Goal: Transaction & Acquisition: Purchase product/service

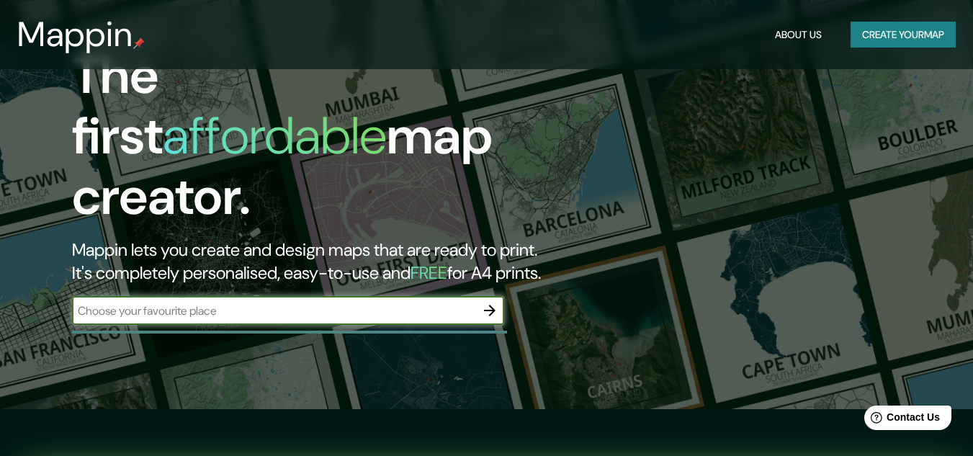
scroll to position [72, 0]
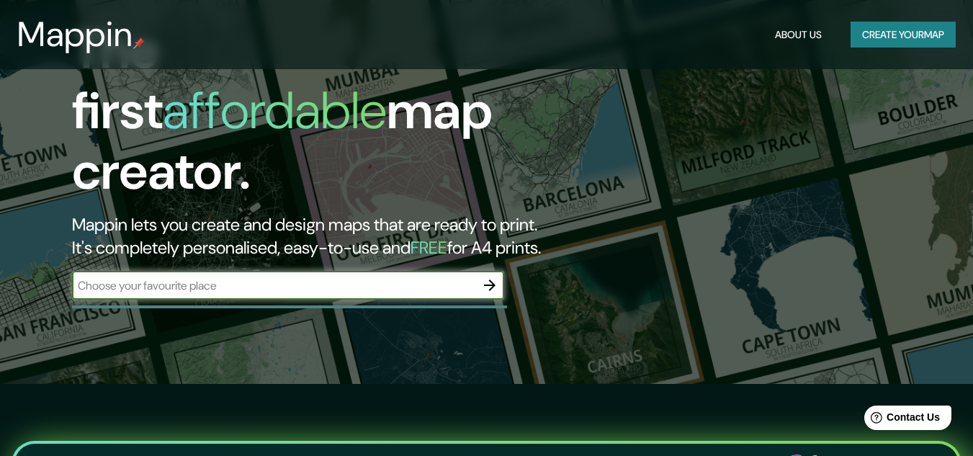
click at [339, 277] on input "text" at bounding box center [273, 285] width 403 height 17
paste input "Unidad Vecinal 3"
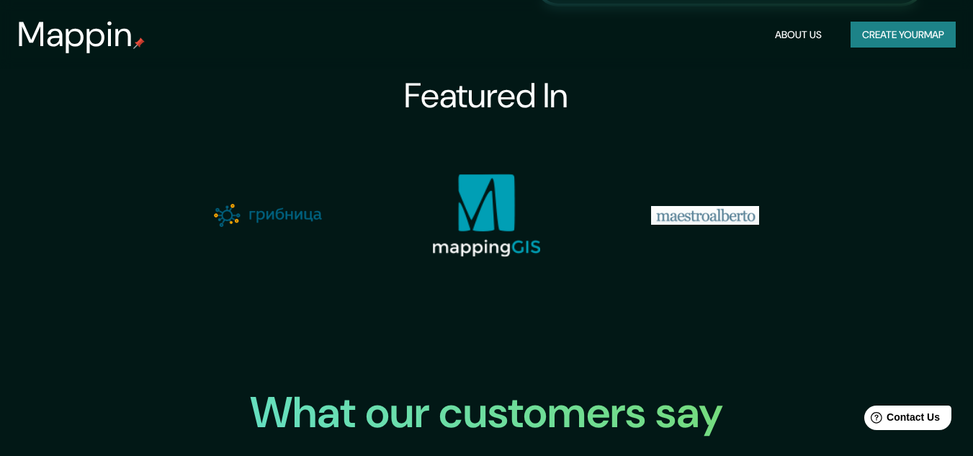
scroll to position [1800, 0]
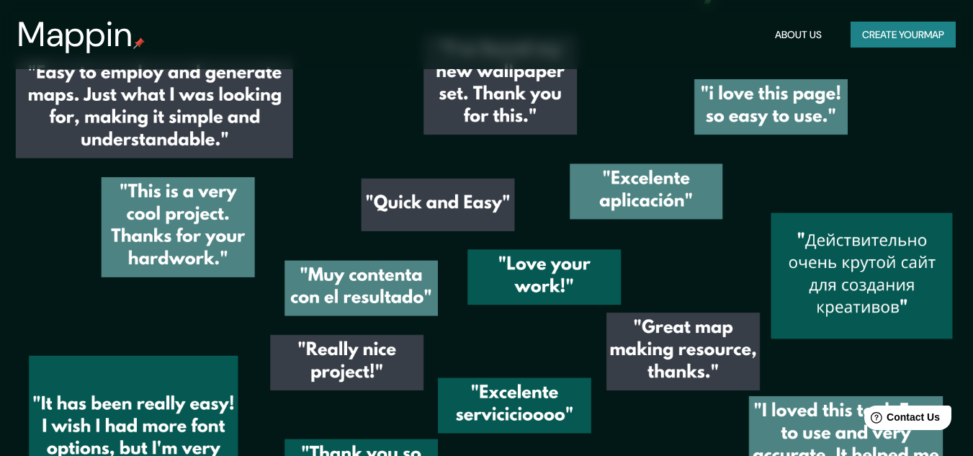
type input "Unidad Vecinal 3"
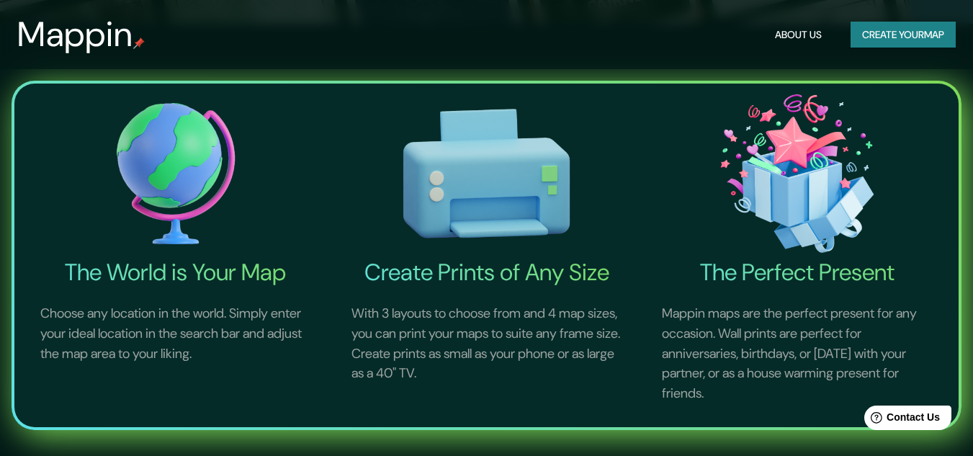
scroll to position [0, 0]
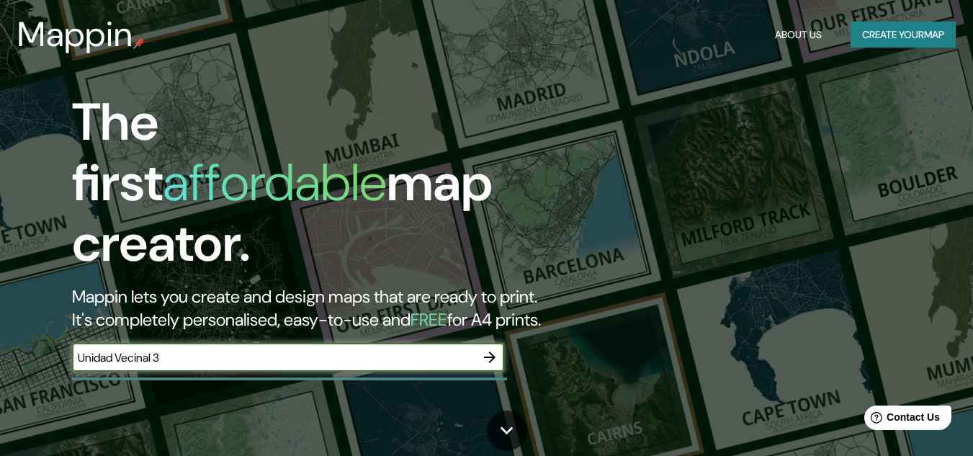
click at [486, 348] on icon "button" at bounding box center [489, 356] width 17 height 17
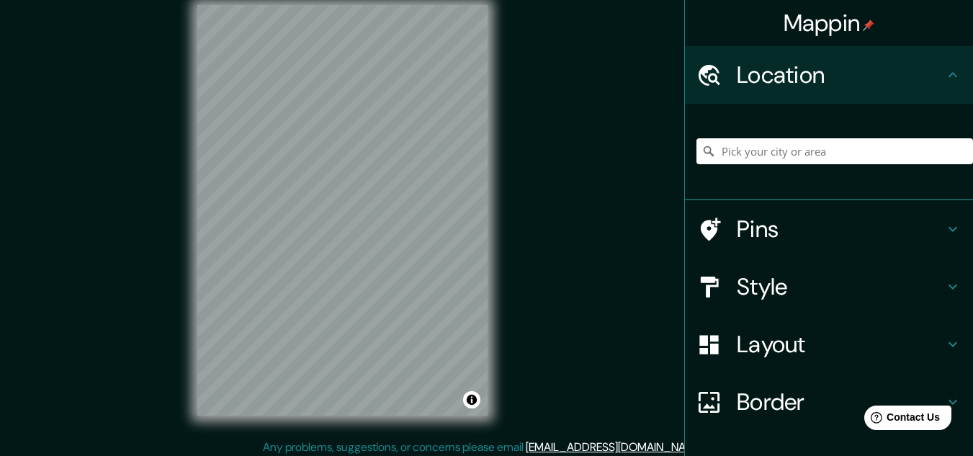
scroll to position [24, 0]
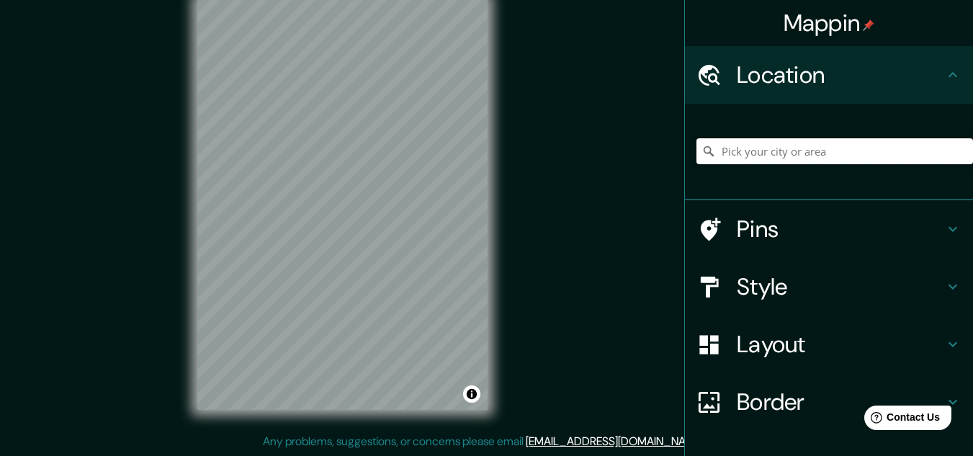
click at [842, 143] on input "Pick your city or area" at bounding box center [834, 151] width 276 height 26
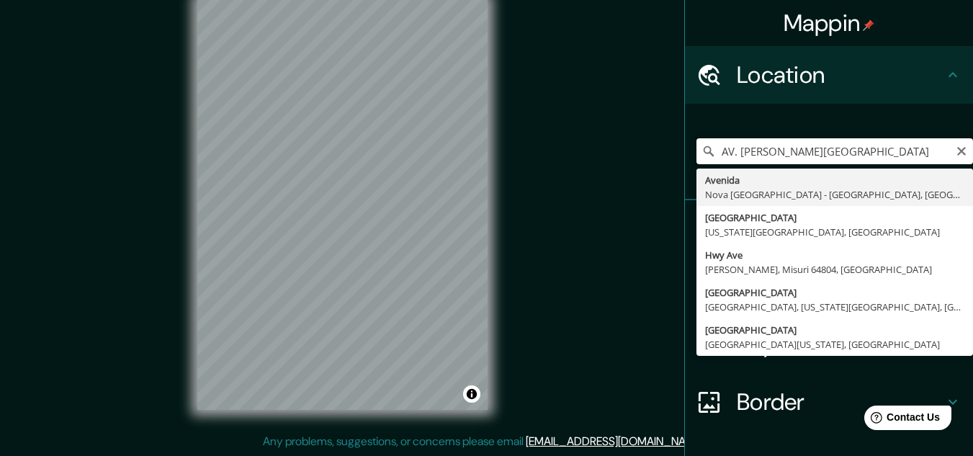
drag, startPoint x: 780, startPoint y: 151, endPoint x: 682, endPoint y: 153, distance: 97.9
click at [685, 153] on div "AV. [PERSON_NAME][GEOGRAPHIC_DATA] [GEOGRAPHIC_DATA] - [GEOGRAPHIC_DATA], [GEOG…" at bounding box center [829, 152] width 288 height 96
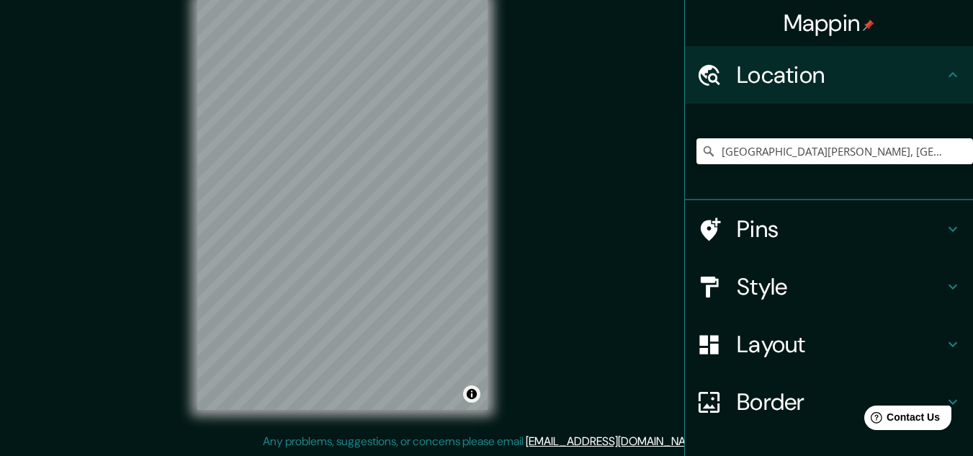
type input "[GEOGRAPHIC_DATA][PERSON_NAME], [GEOGRAPHIC_DATA], [GEOGRAPHIC_DATA], [GEOGRAPH…"
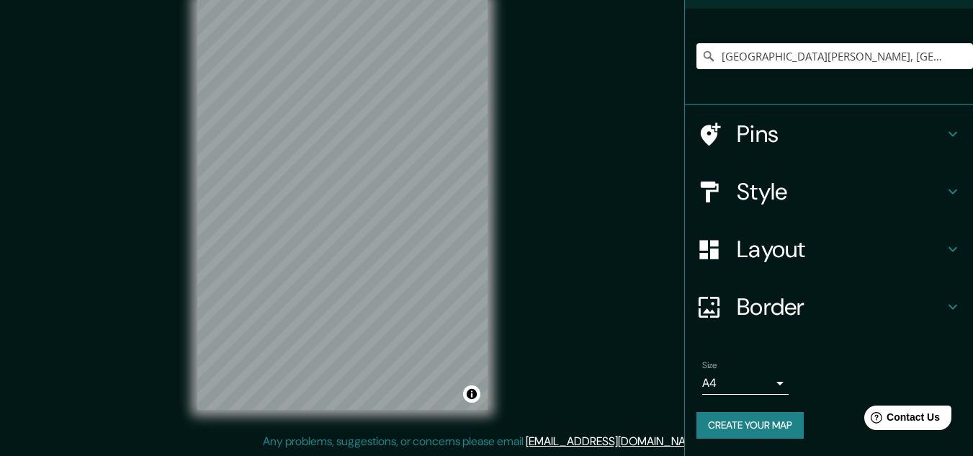
click at [824, 299] on h4 "Border" at bounding box center [839, 306] width 207 height 29
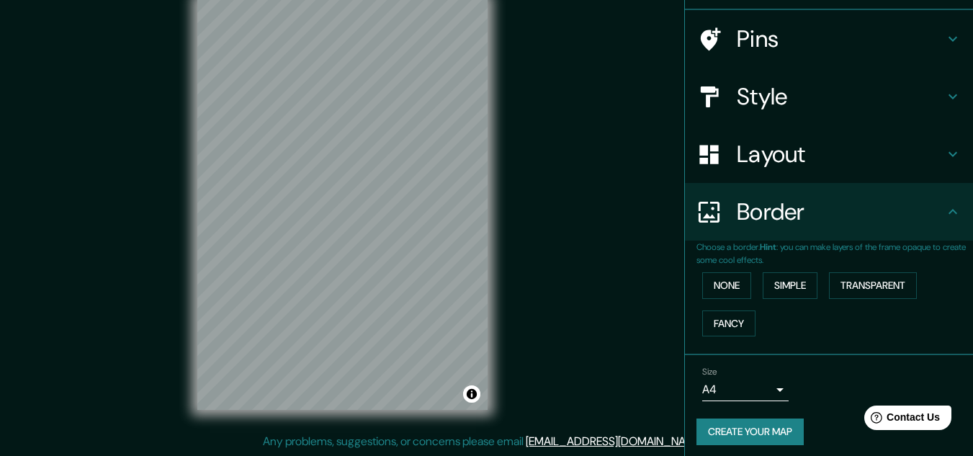
scroll to position [95, 0]
click at [844, 151] on h4 "Layout" at bounding box center [839, 154] width 207 height 29
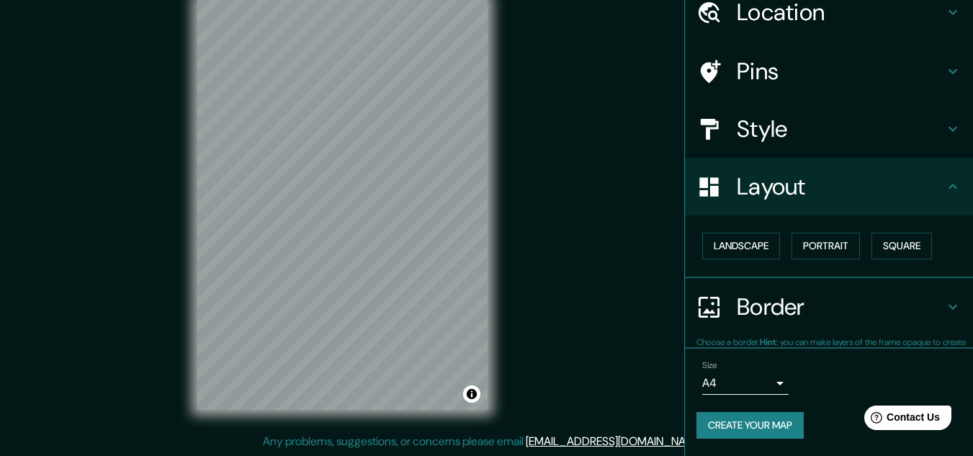
scroll to position [62, 0]
click at [822, 136] on h4 "Style" at bounding box center [839, 129] width 207 height 29
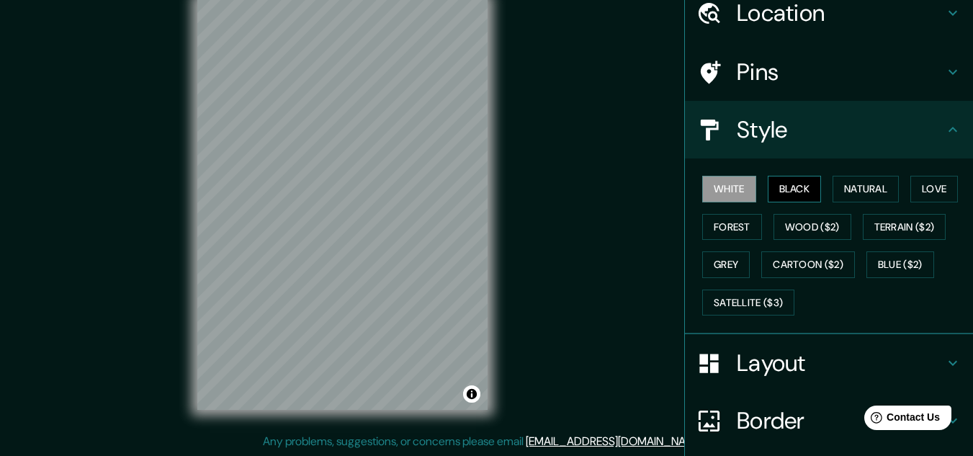
click at [777, 190] on button "Black" at bounding box center [794, 189] width 54 height 27
click at [855, 190] on button "Natural" at bounding box center [865, 189] width 66 height 27
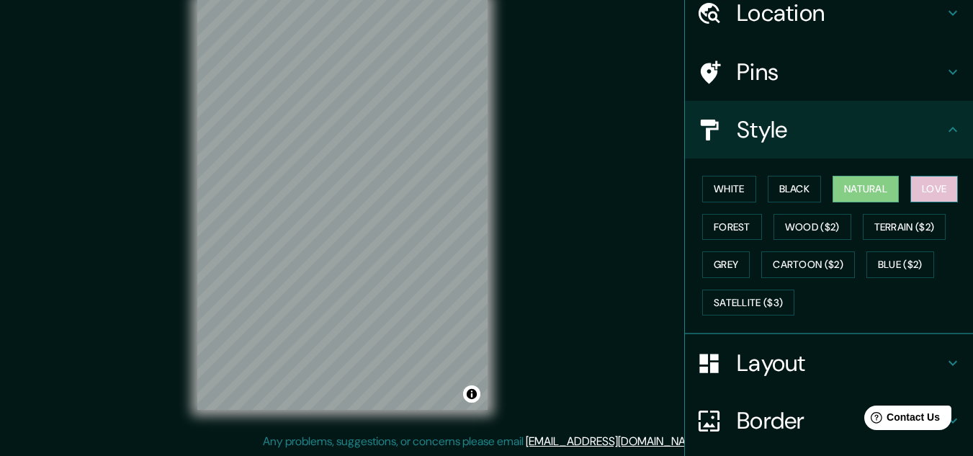
click at [924, 193] on button "Love" at bounding box center [934, 189] width 48 height 27
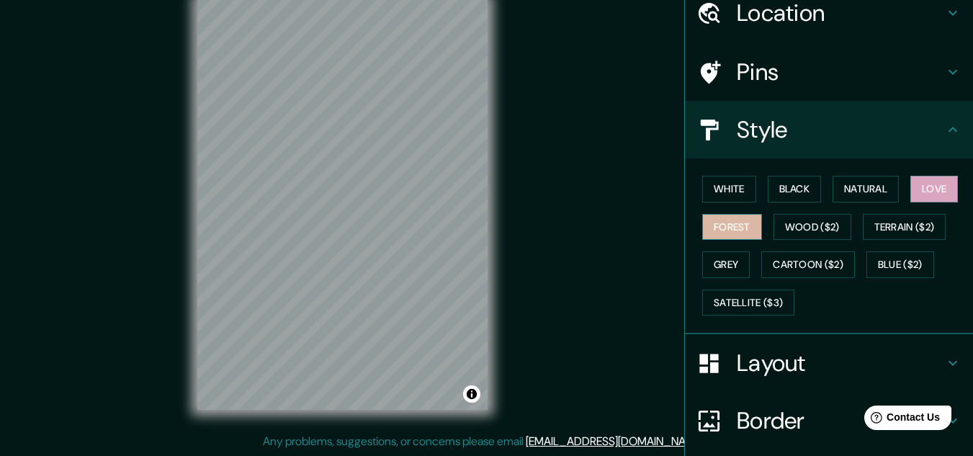
click at [743, 227] on button "Forest" at bounding box center [732, 227] width 60 height 27
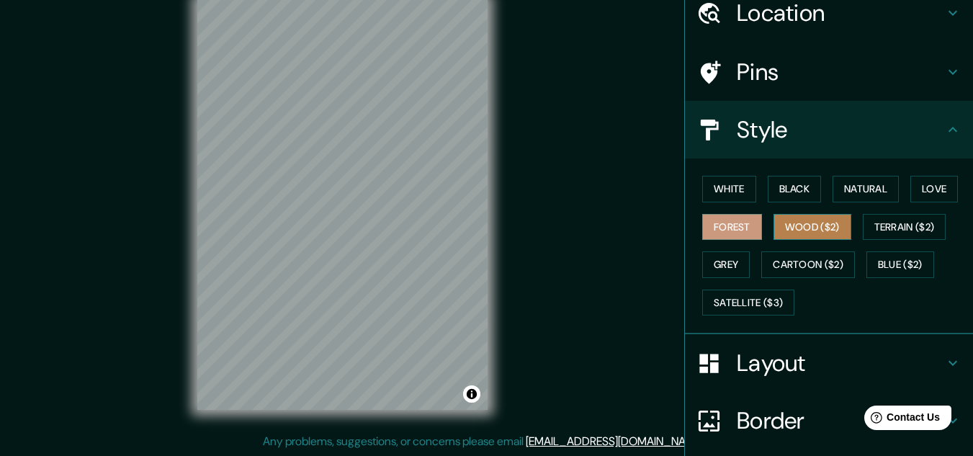
click at [781, 228] on button "Wood ($2)" at bounding box center [812, 227] width 78 height 27
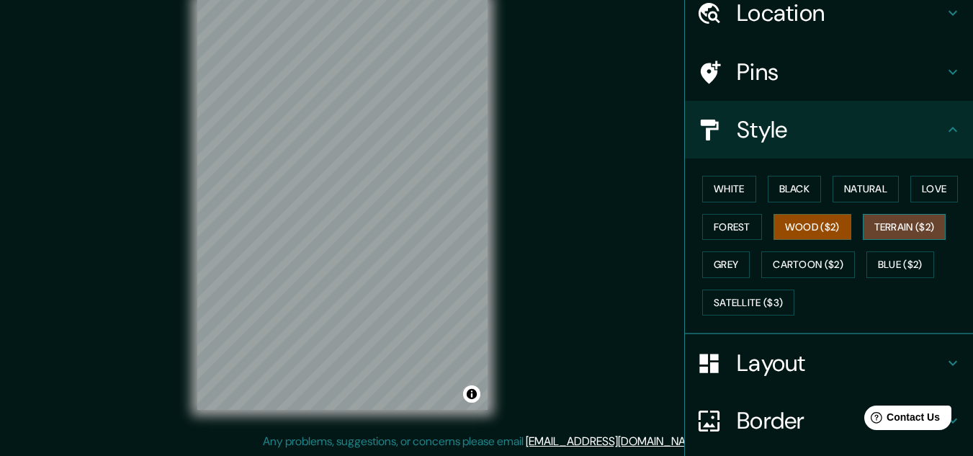
click at [872, 223] on button "Terrain ($2)" at bounding box center [904, 227] width 84 height 27
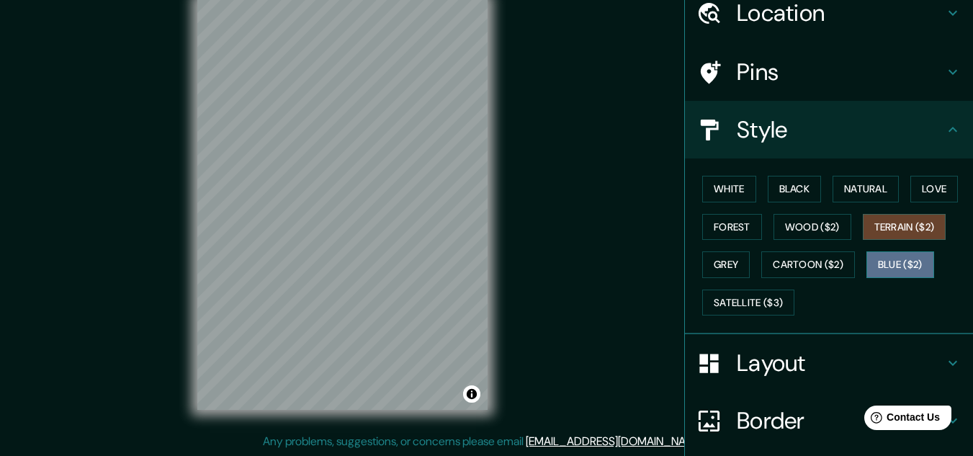
click at [874, 261] on button "Blue ($2)" at bounding box center [900, 264] width 68 height 27
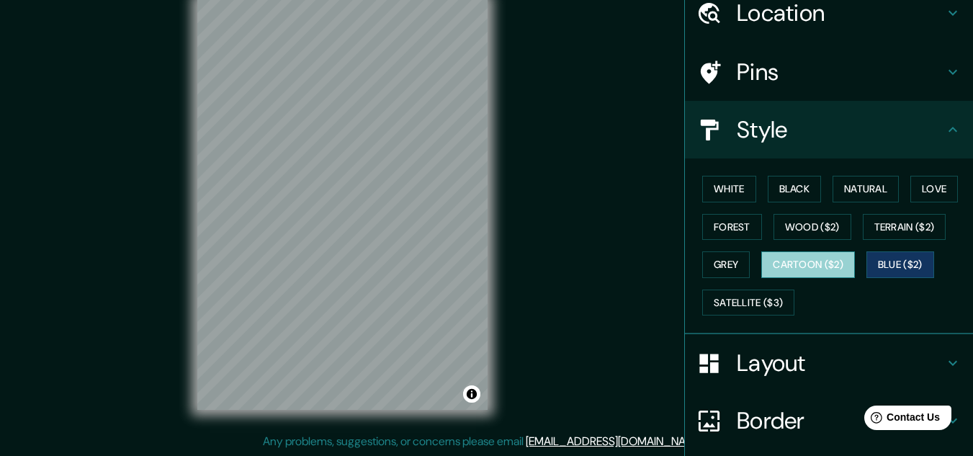
click at [806, 261] on button "Cartoon ($2)" at bounding box center [808, 264] width 94 height 27
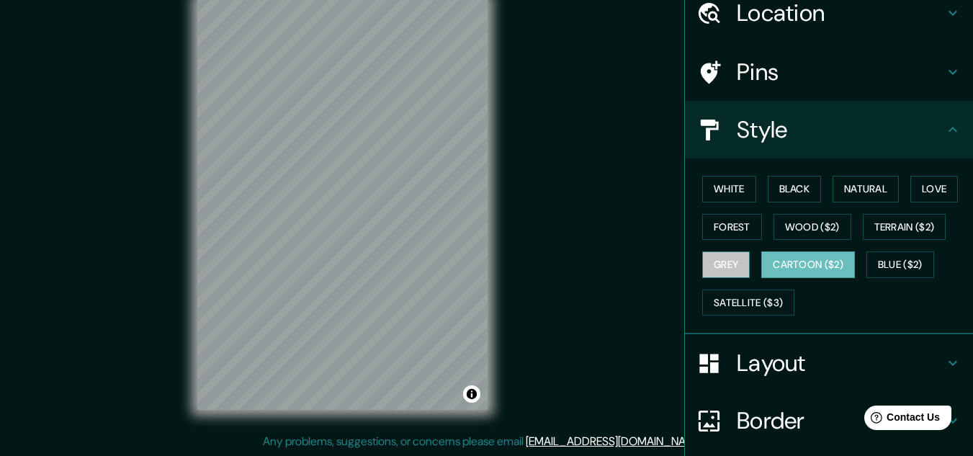
click at [713, 266] on button "Grey" at bounding box center [726, 264] width 48 height 27
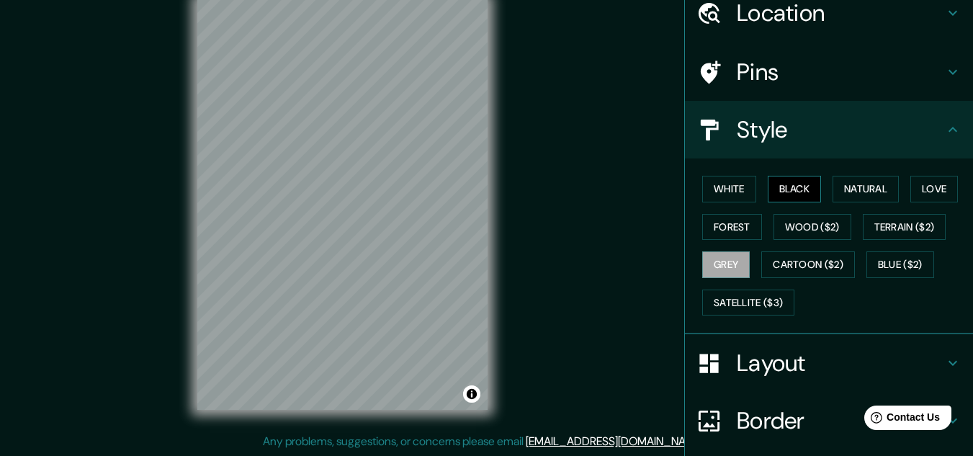
click at [795, 187] on button "Black" at bounding box center [794, 189] width 54 height 27
click at [869, 185] on button "Natural" at bounding box center [865, 189] width 66 height 27
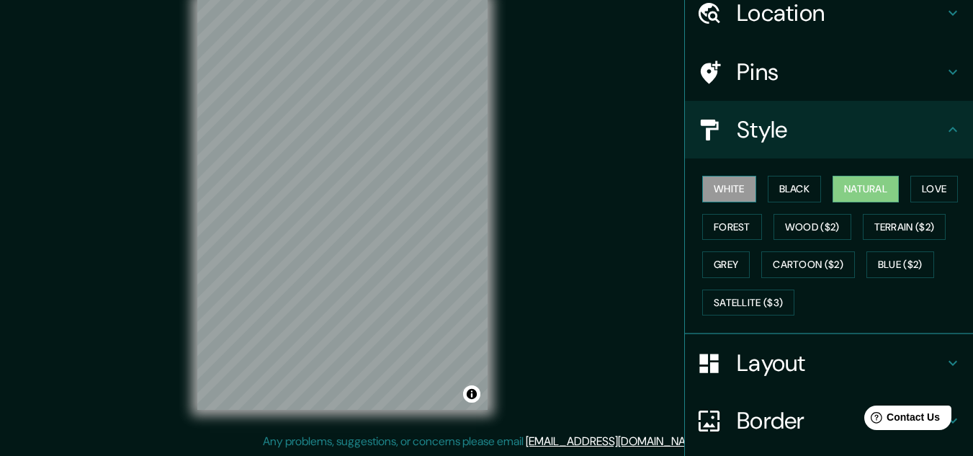
click at [713, 193] on button "White" at bounding box center [729, 189] width 54 height 27
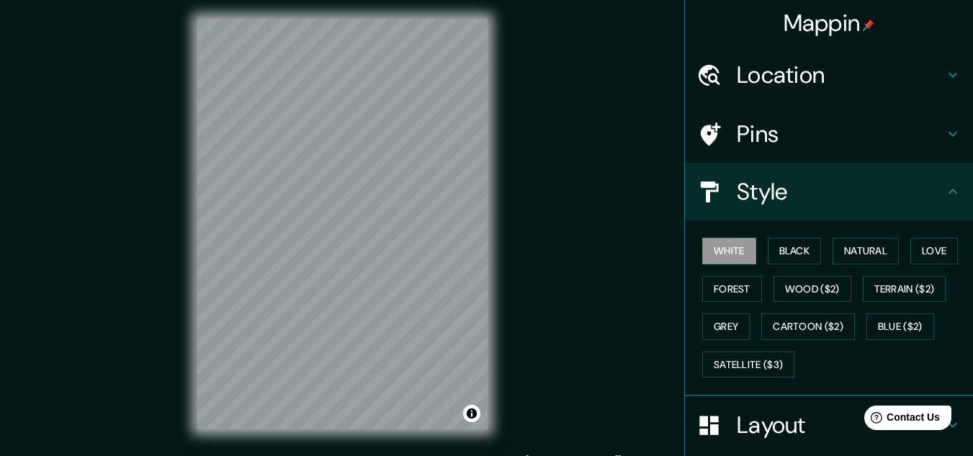
scroll to position [0, 0]
